Goal: Information Seeking & Learning: Learn about a topic

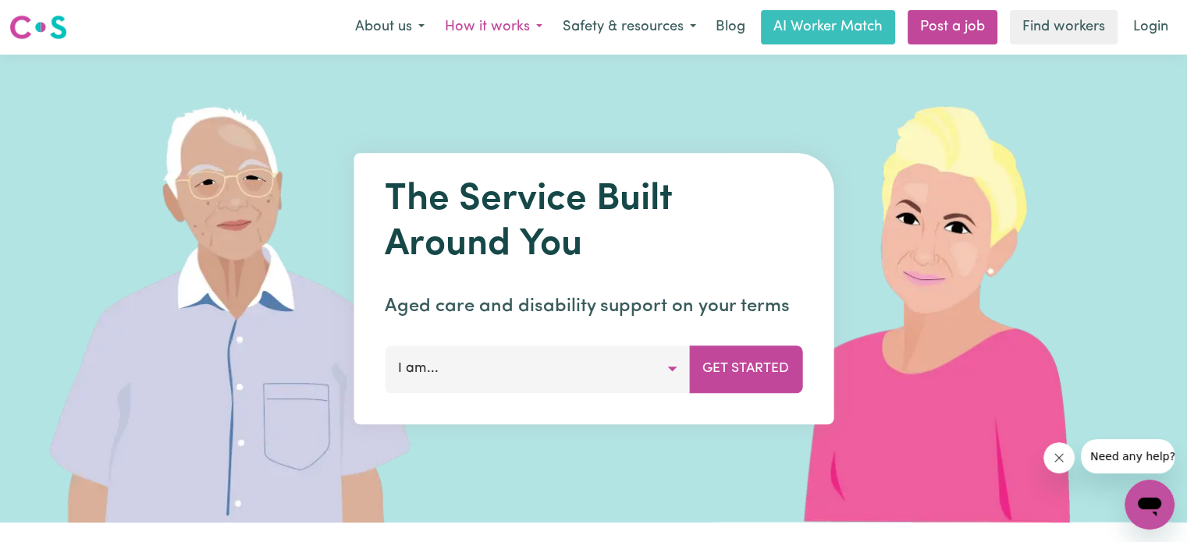
click at [504, 27] on button "How it works" at bounding box center [494, 27] width 118 height 33
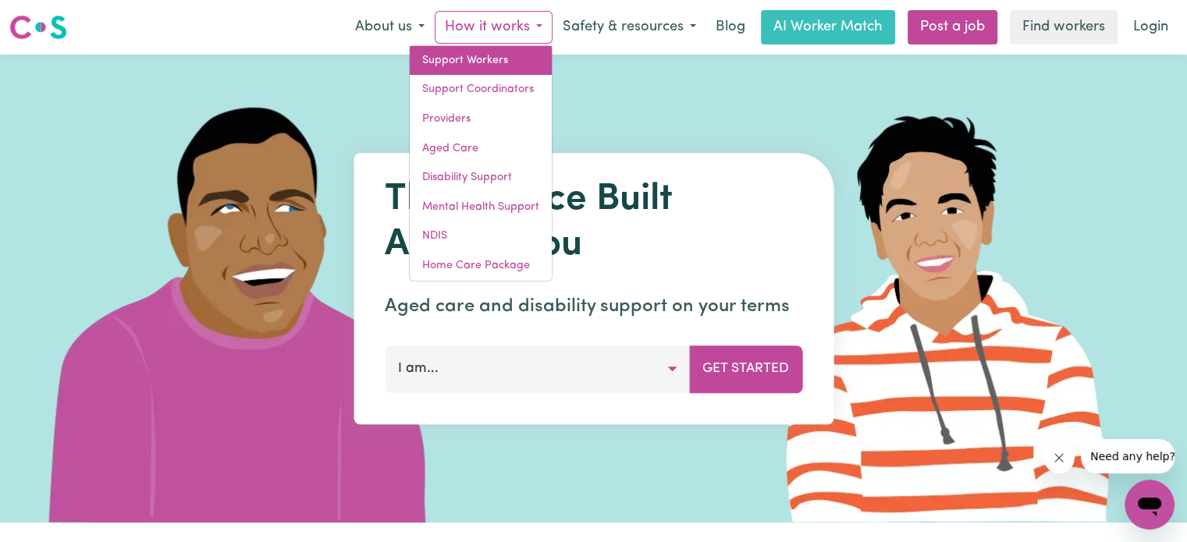
click at [506, 59] on link "Support Workers" at bounding box center [481, 61] width 142 height 30
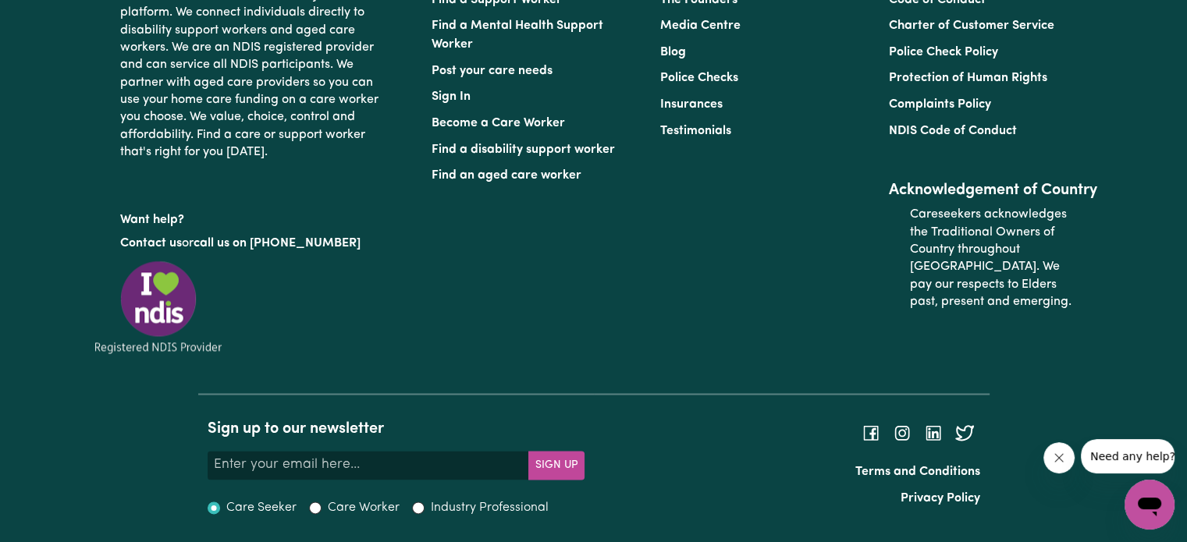
scroll to position [7886, 0]
